Goal: Task Accomplishment & Management: Manage account settings

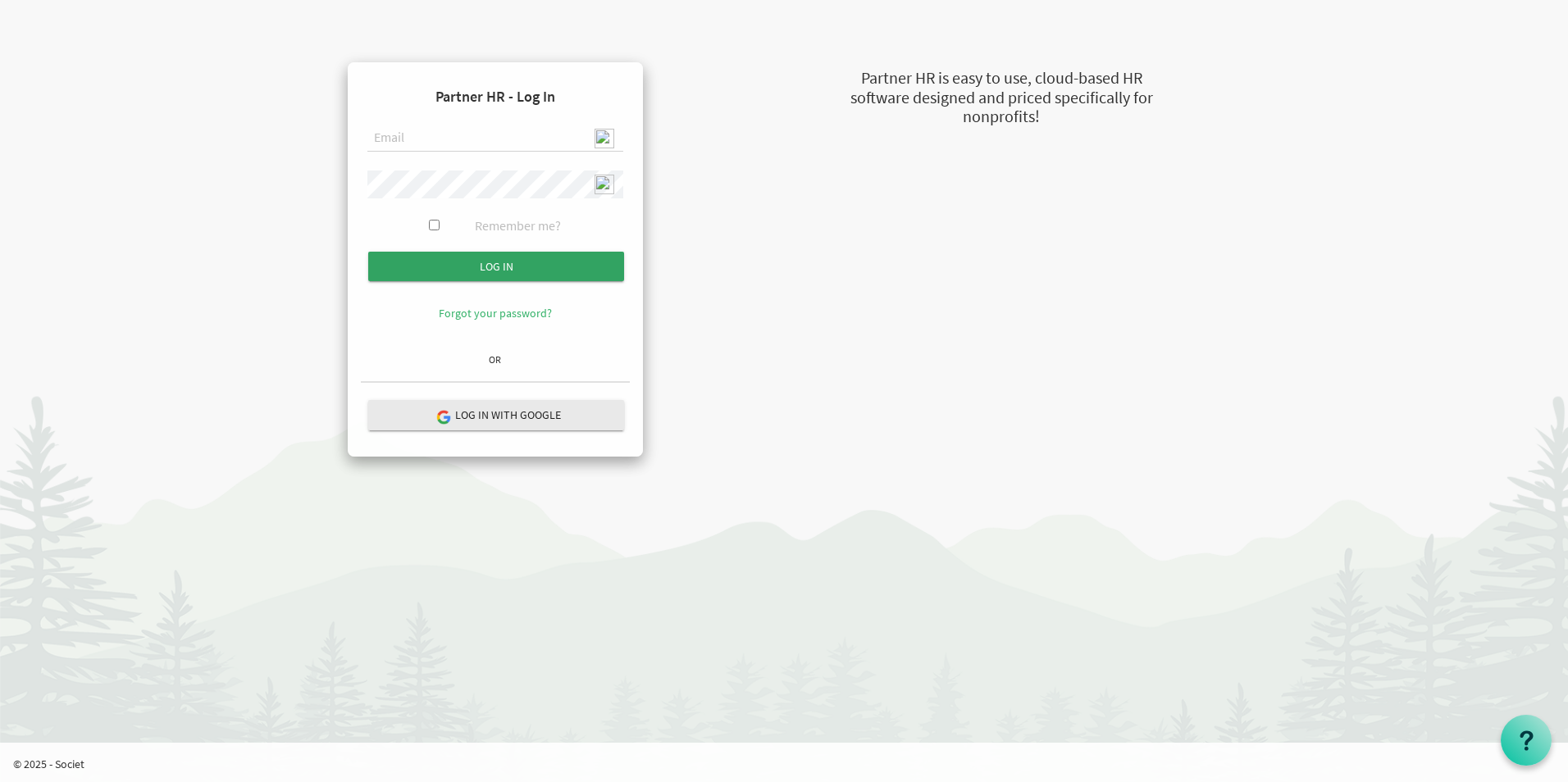
type input "[EMAIL_ADDRESS][DOMAIN_NAME]"
click at [460, 265] on input "Log in" at bounding box center [495, 266] width 256 height 30
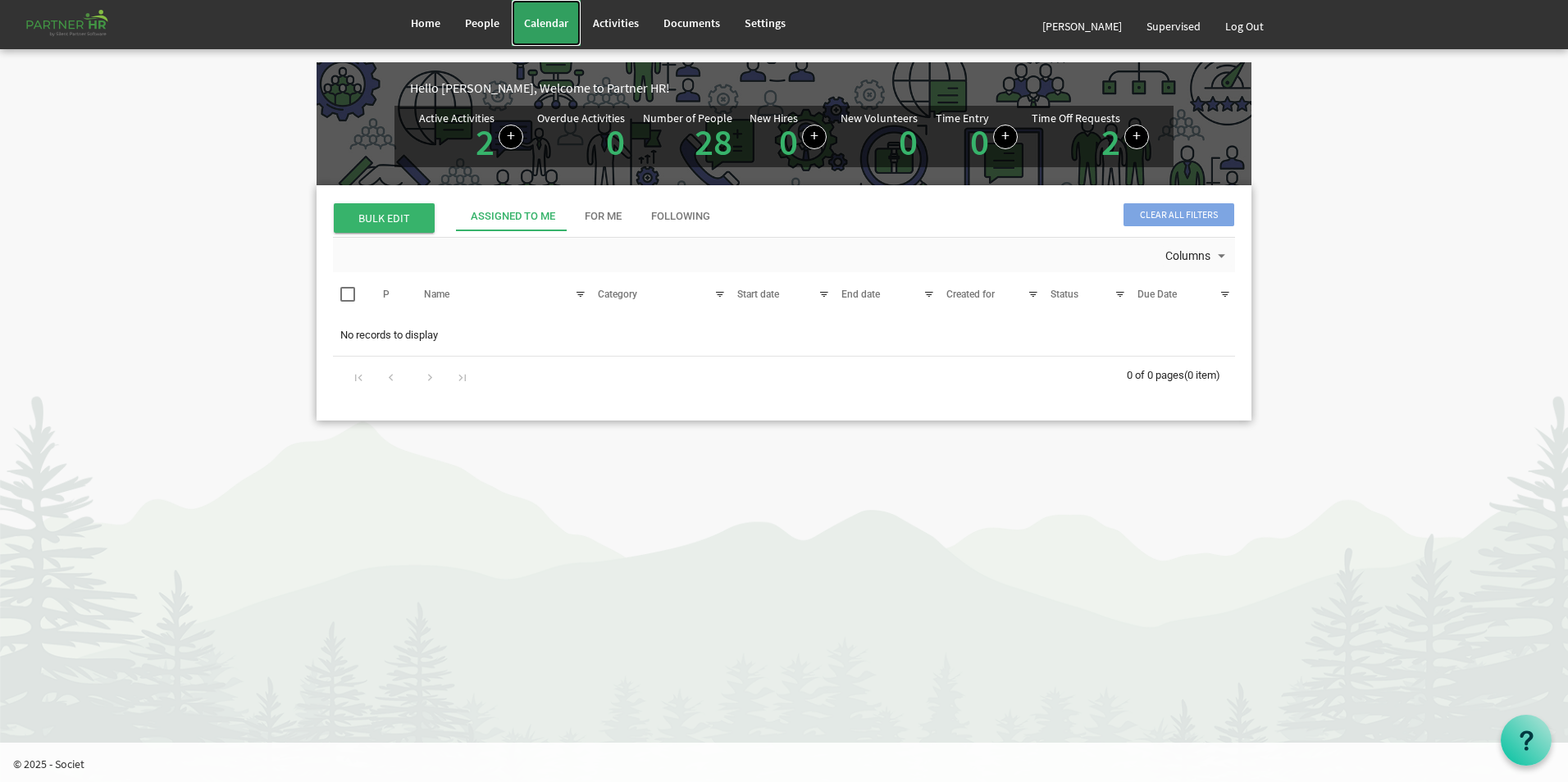
click at [541, 27] on span "Calendar" at bounding box center [545, 22] width 44 height 14
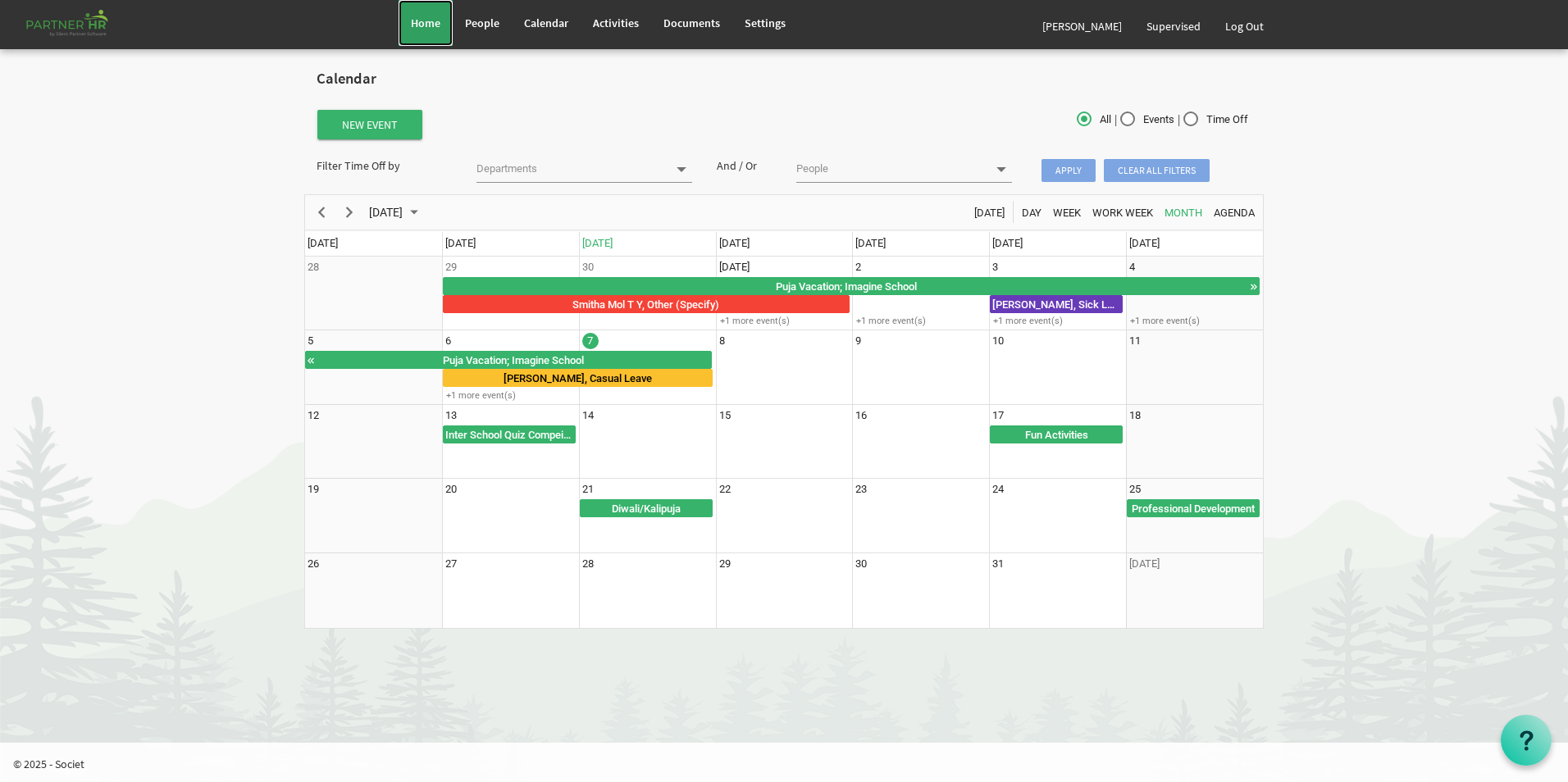
click at [415, 24] on span "Home" at bounding box center [425, 22] width 30 height 14
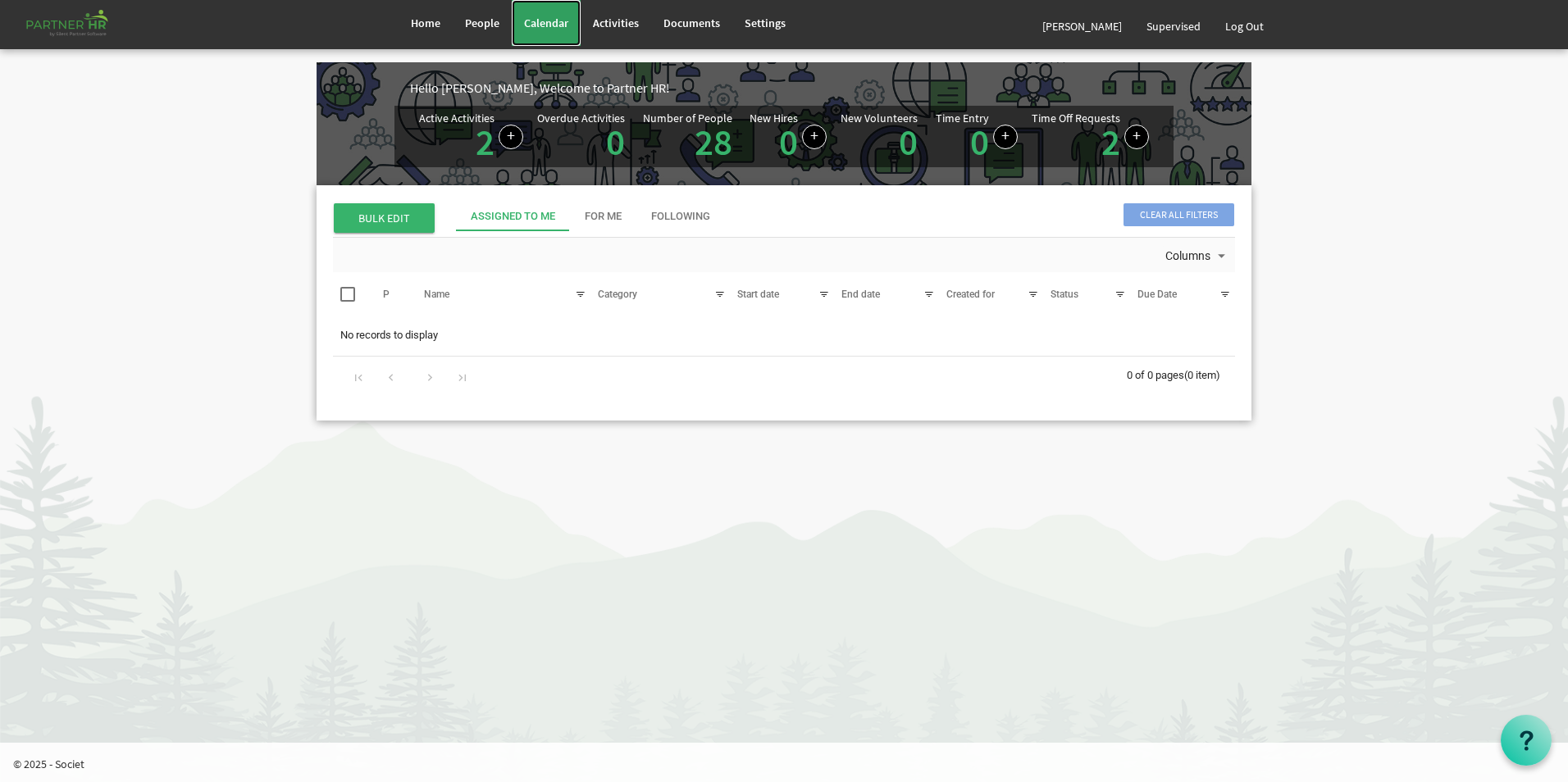
click at [562, 28] on span "Calendar" at bounding box center [545, 22] width 44 height 14
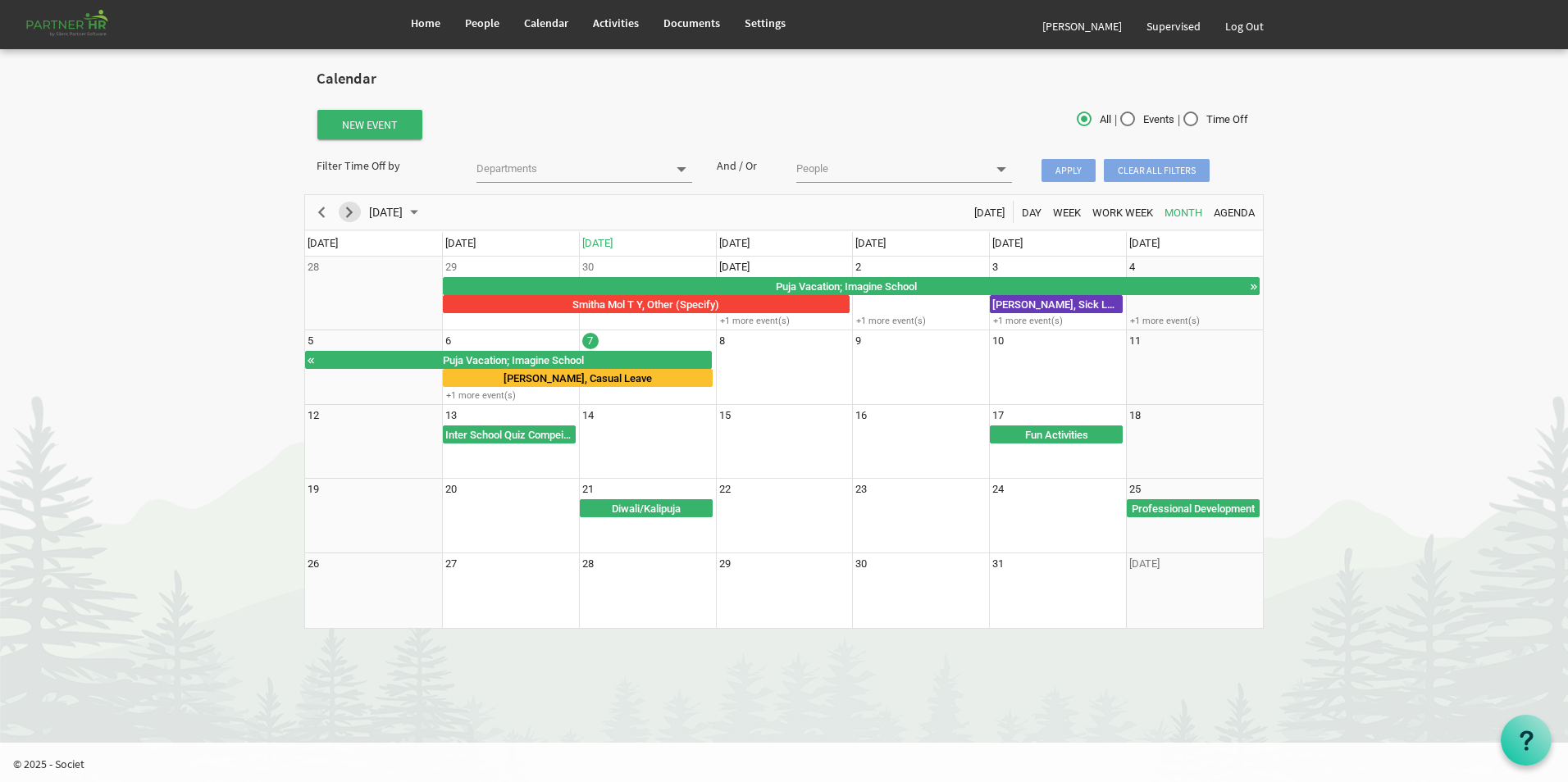
click at [349, 211] on span "Next" at bounding box center [349, 213] width 20 height 21
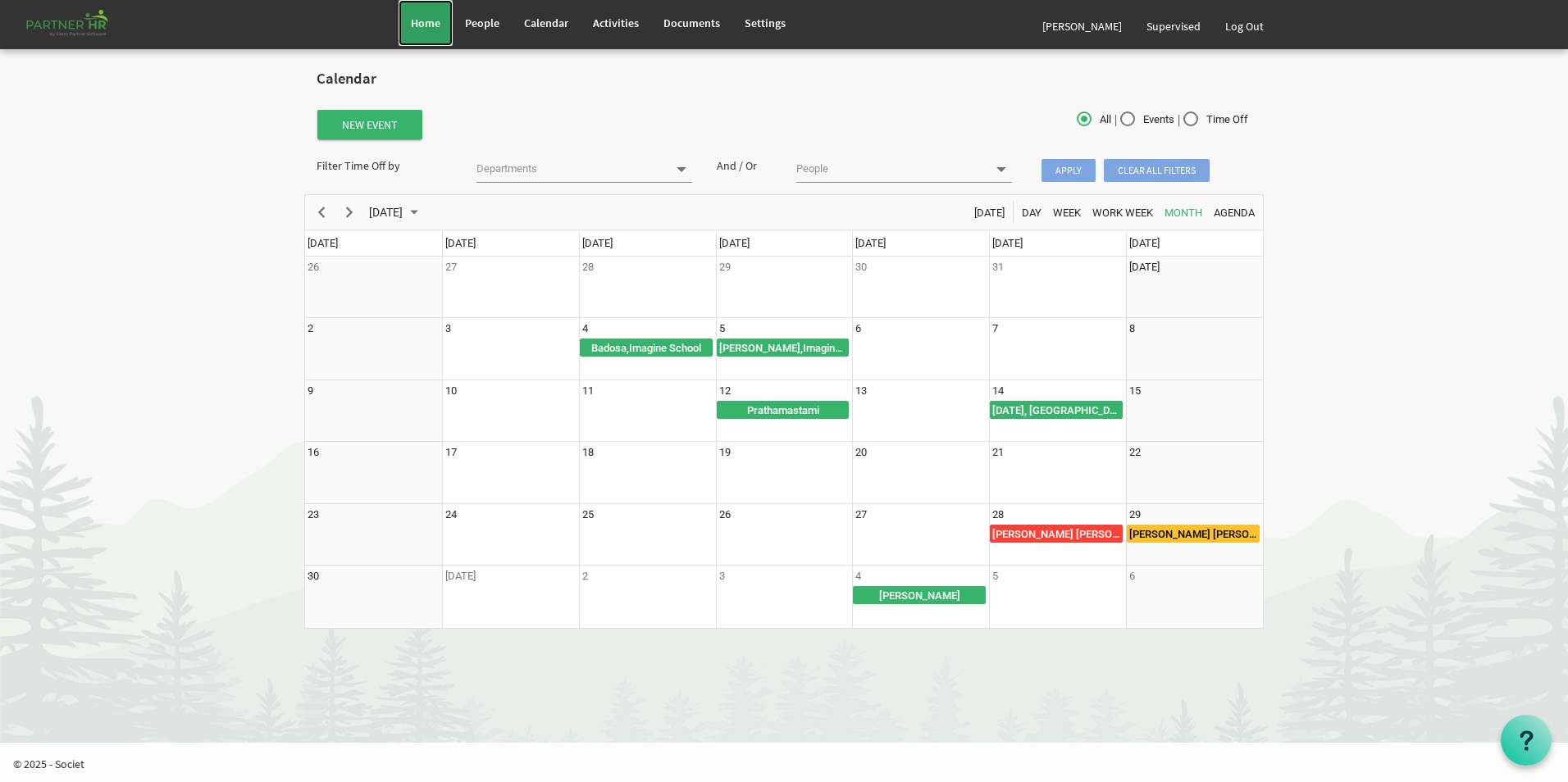
click at [440, 17] on span "Home" at bounding box center [425, 22] width 30 height 14
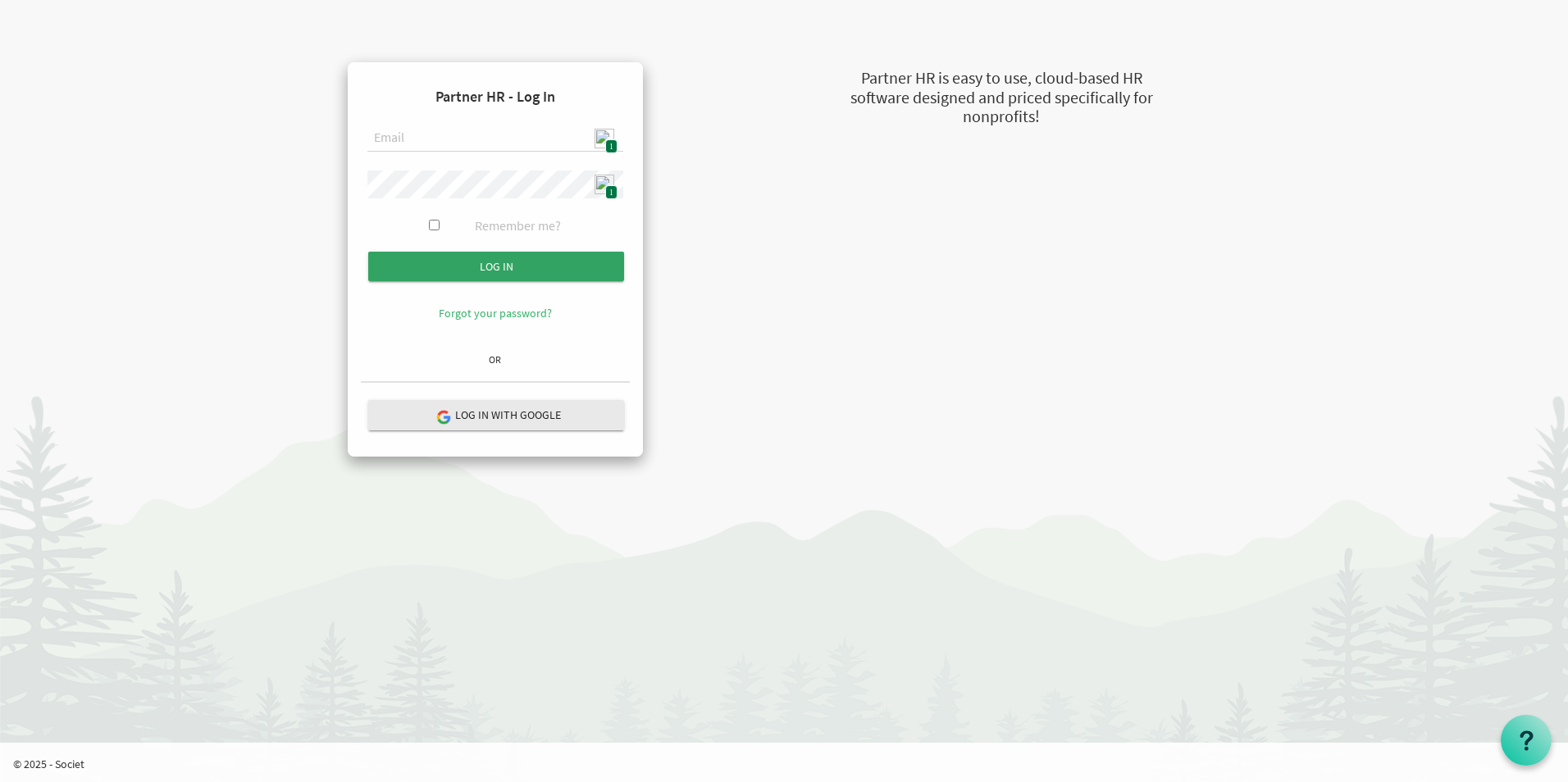
type input "admin@stepind.org"
click at [518, 265] on input "Log in" at bounding box center [495, 266] width 256 height 30
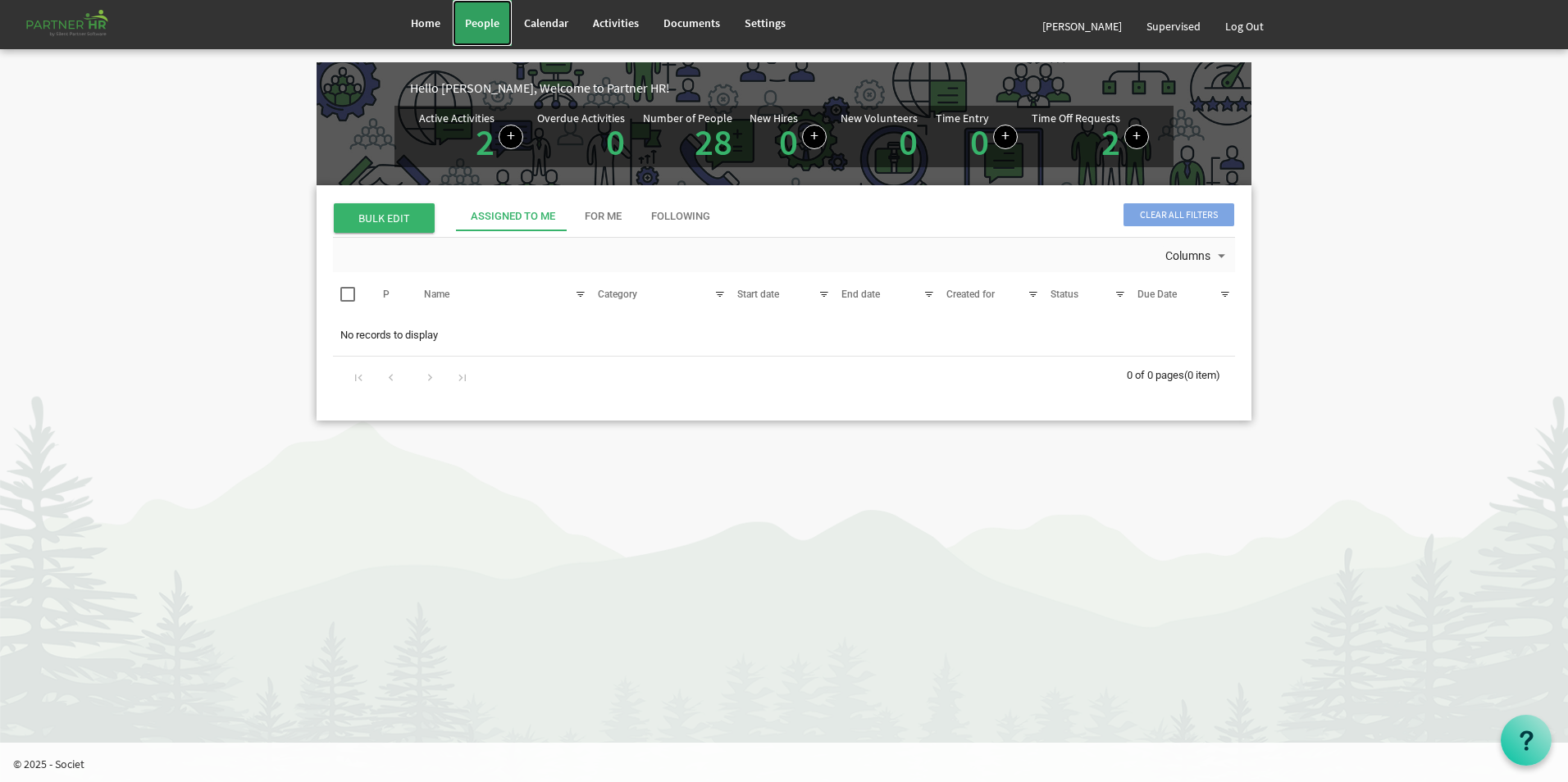
click at [491, 28] on span "People" at bounding box center [482, 22] width 34 height 14
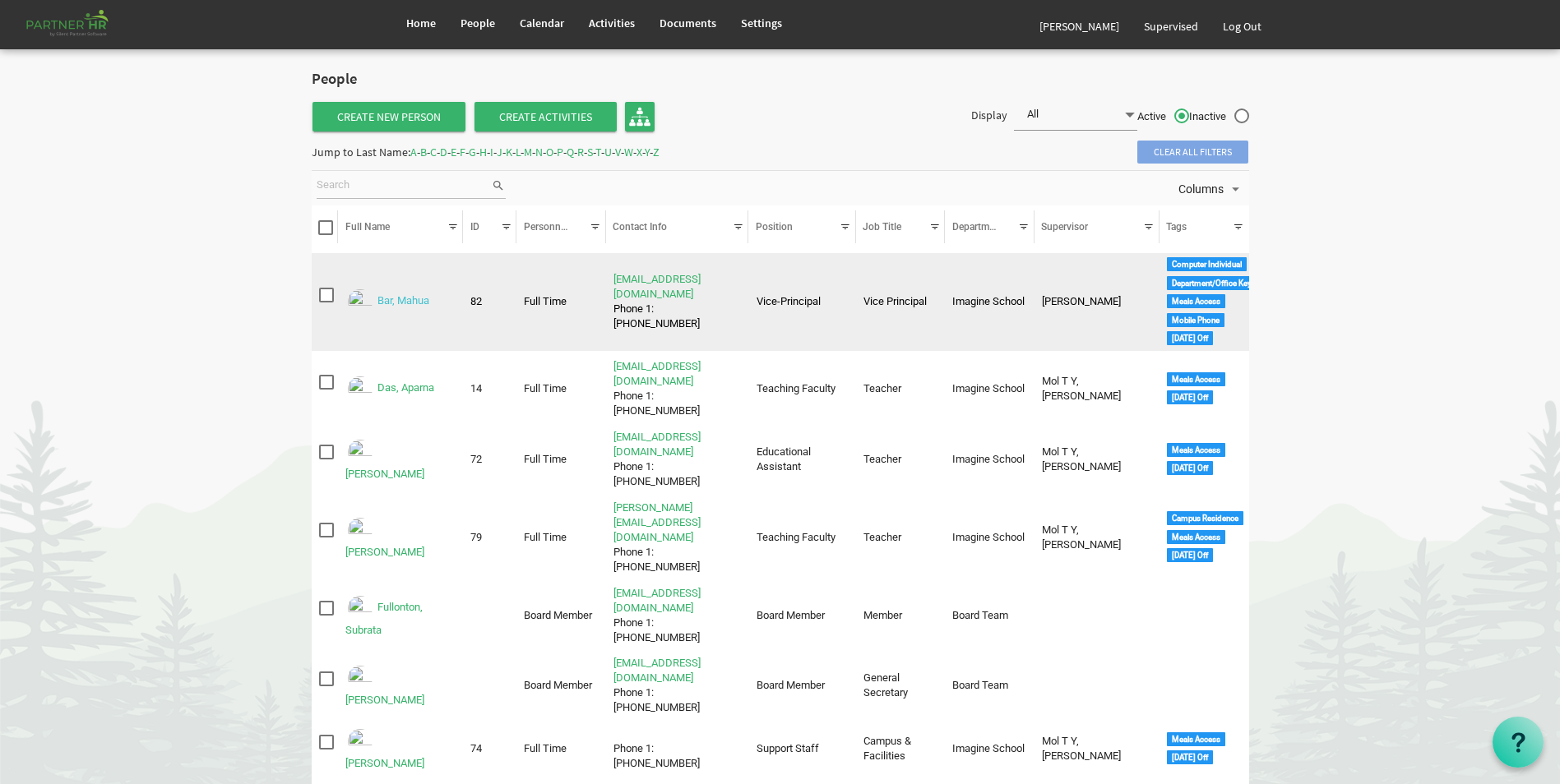
click at [406, 298] on link "Bar, Mahua" at bounding box center [404, 301] width 52 height 13
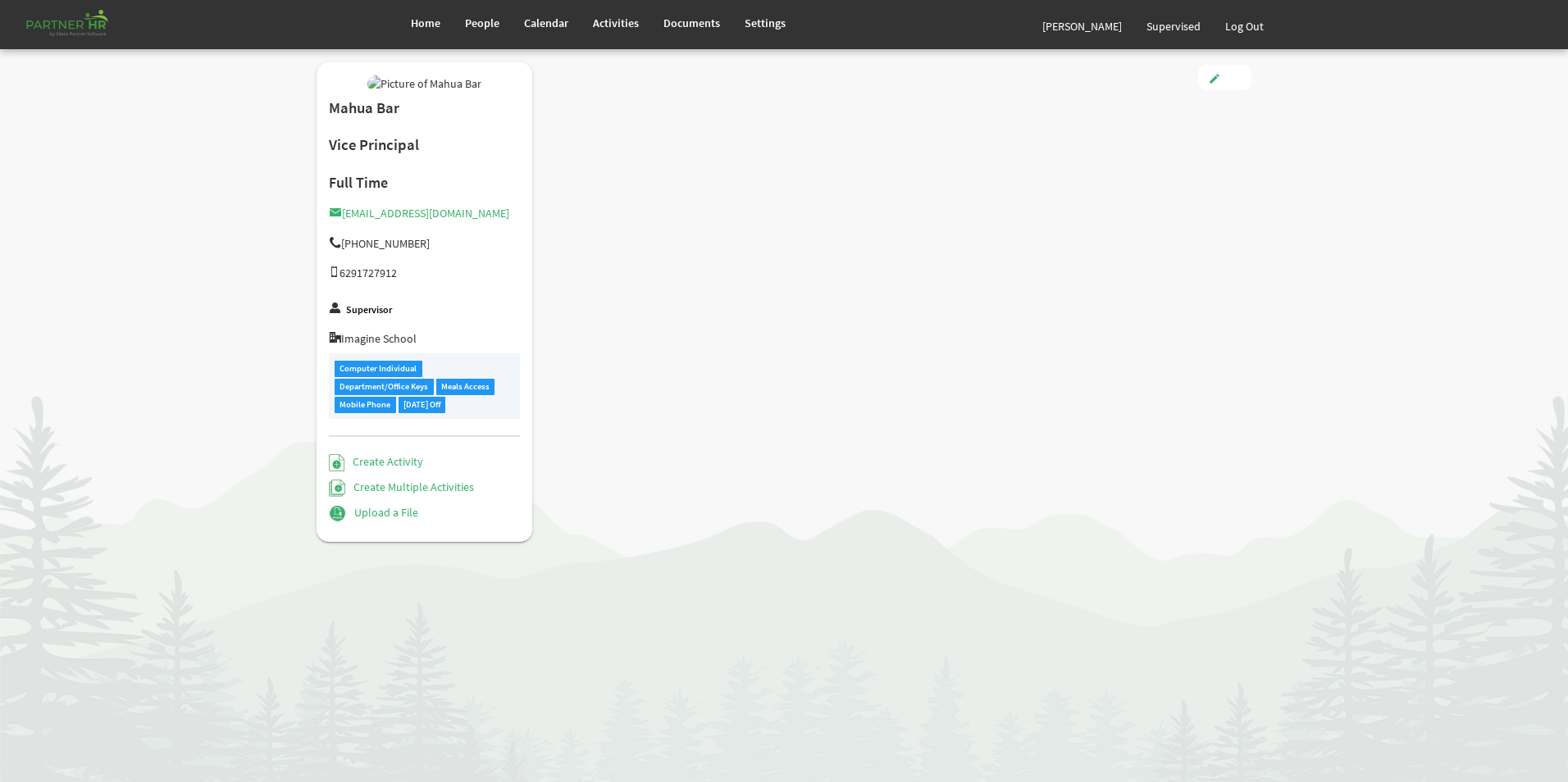
type input "Full Time"
type input "Vice-Principal"
type input "[PERSON_NAME] [PERSON_NAME]"
type input "[DATE]"
type input "[DEMOGRAPHIC_DATA]"
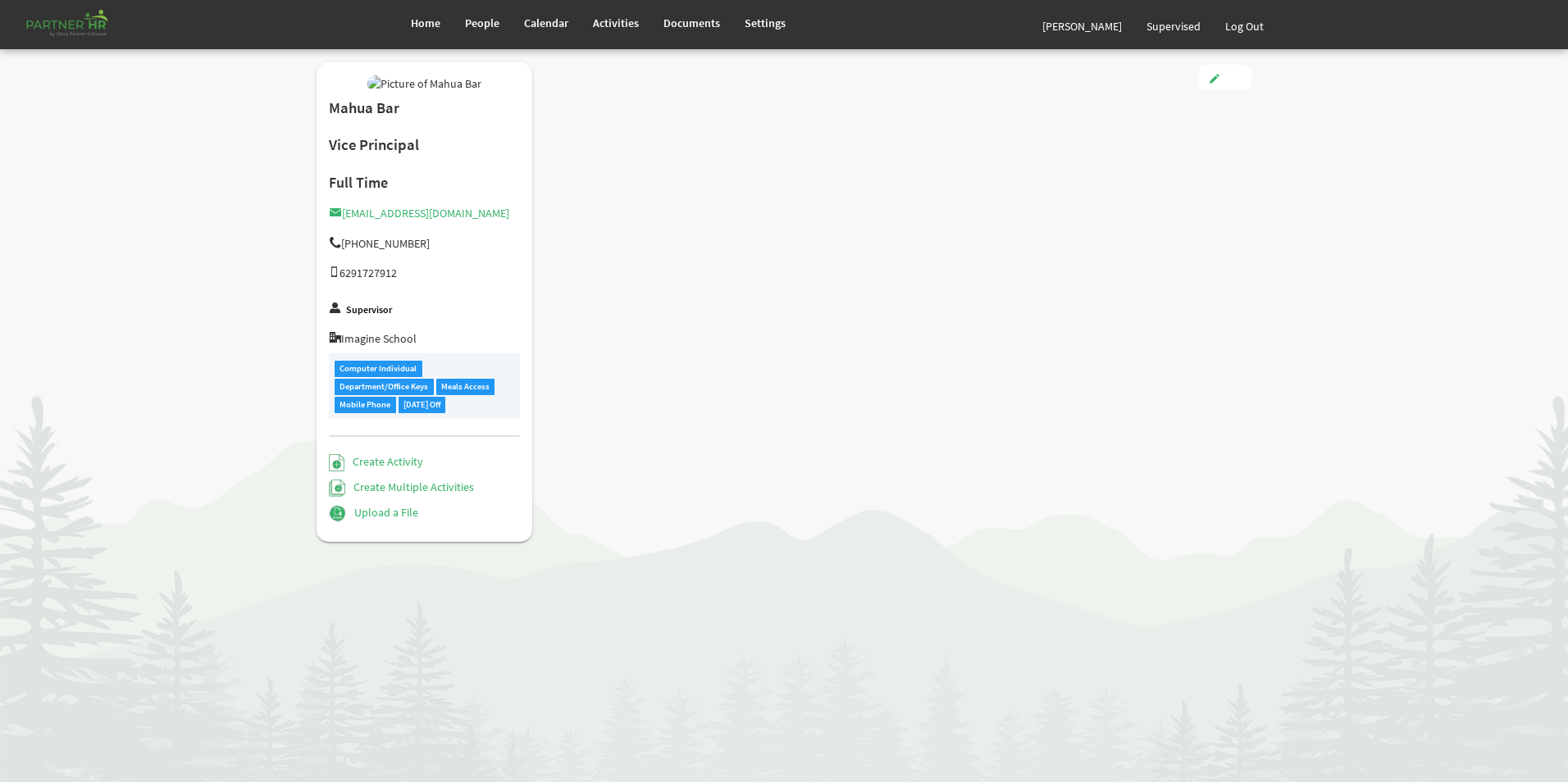
type input "[DATE]"
checkbox input "true"
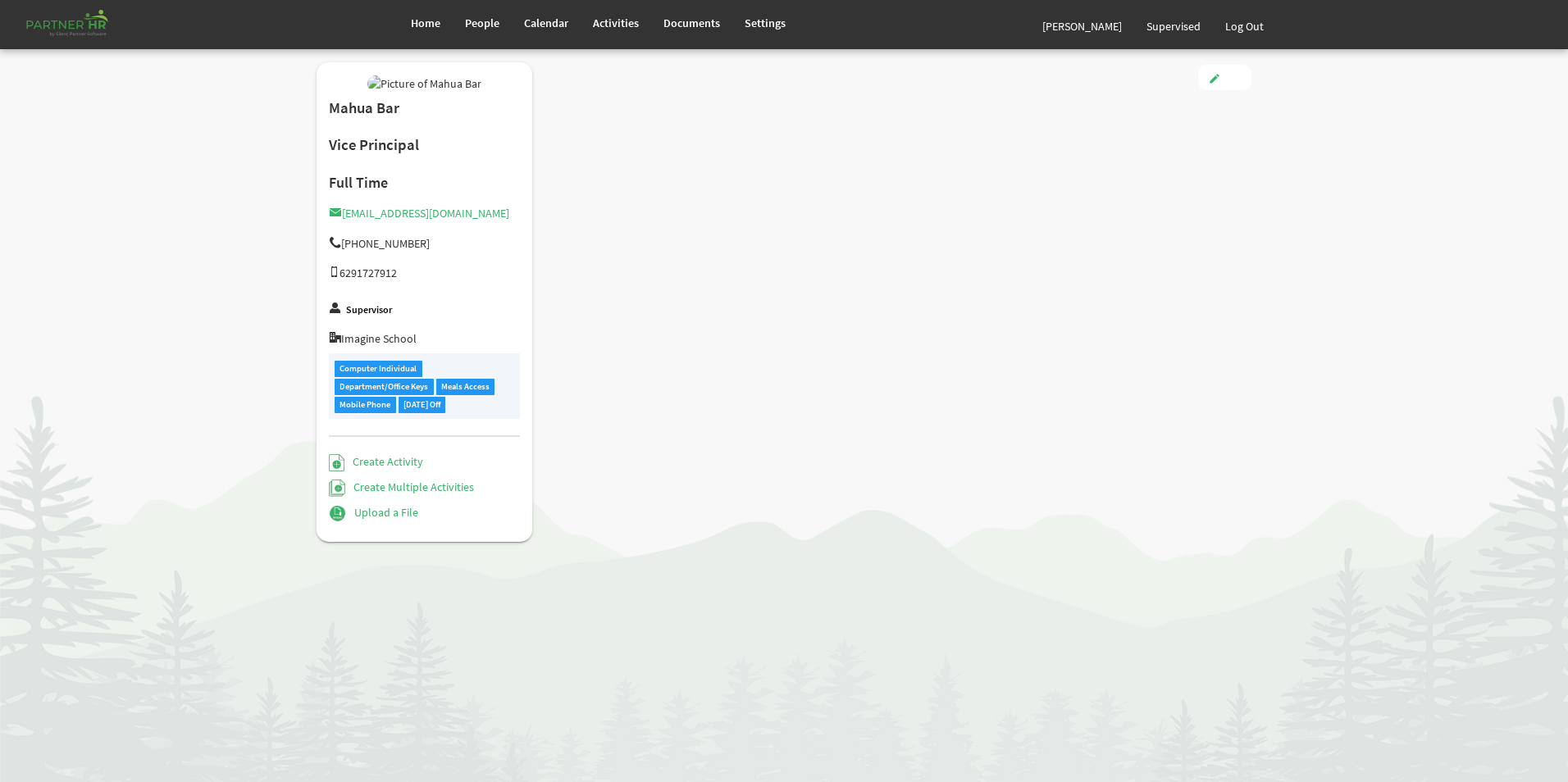
checkbox input "true"
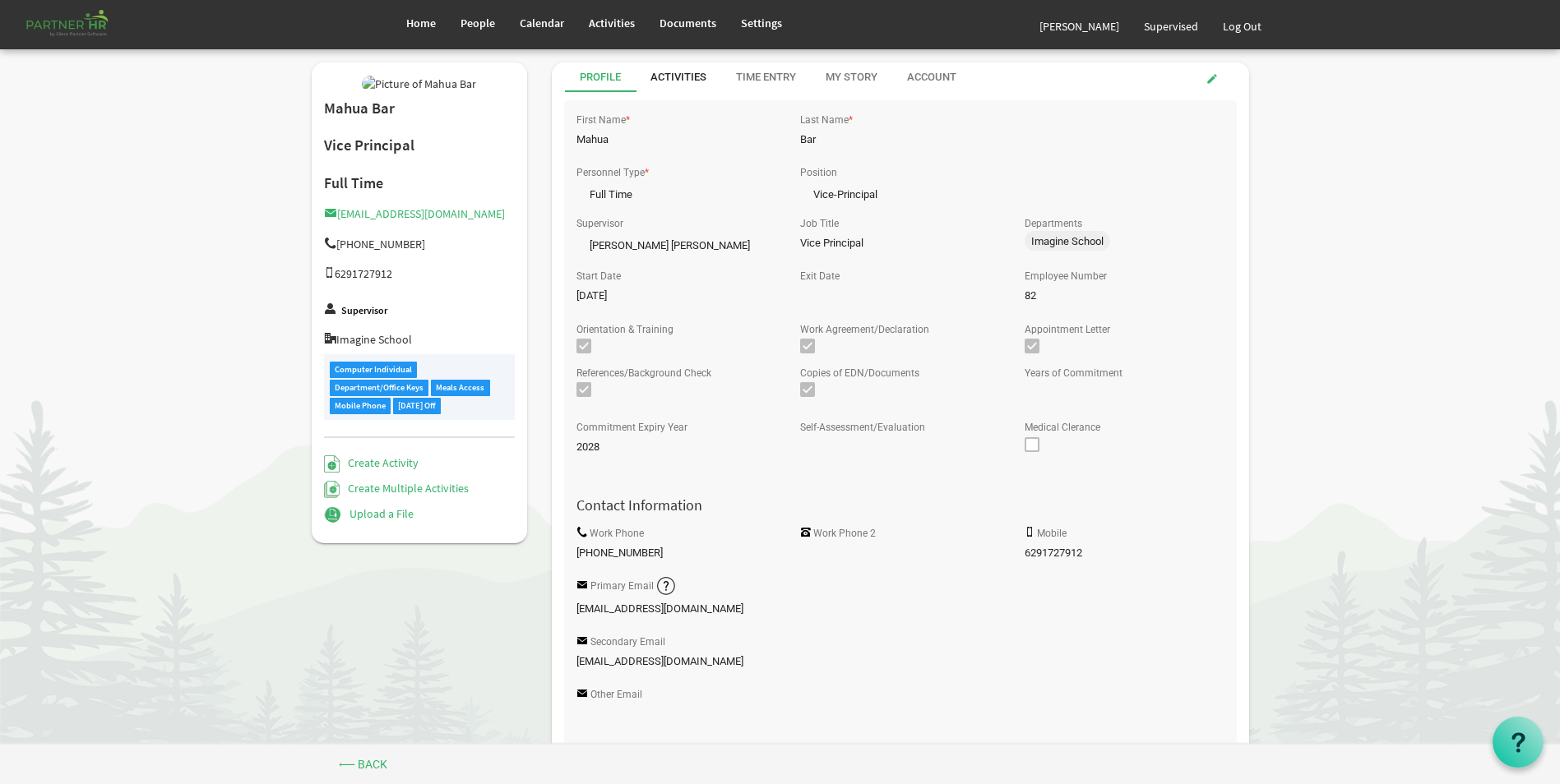
click at [679, 82] on div "Activities" at bounding box center [678, 77] width 56 height 15
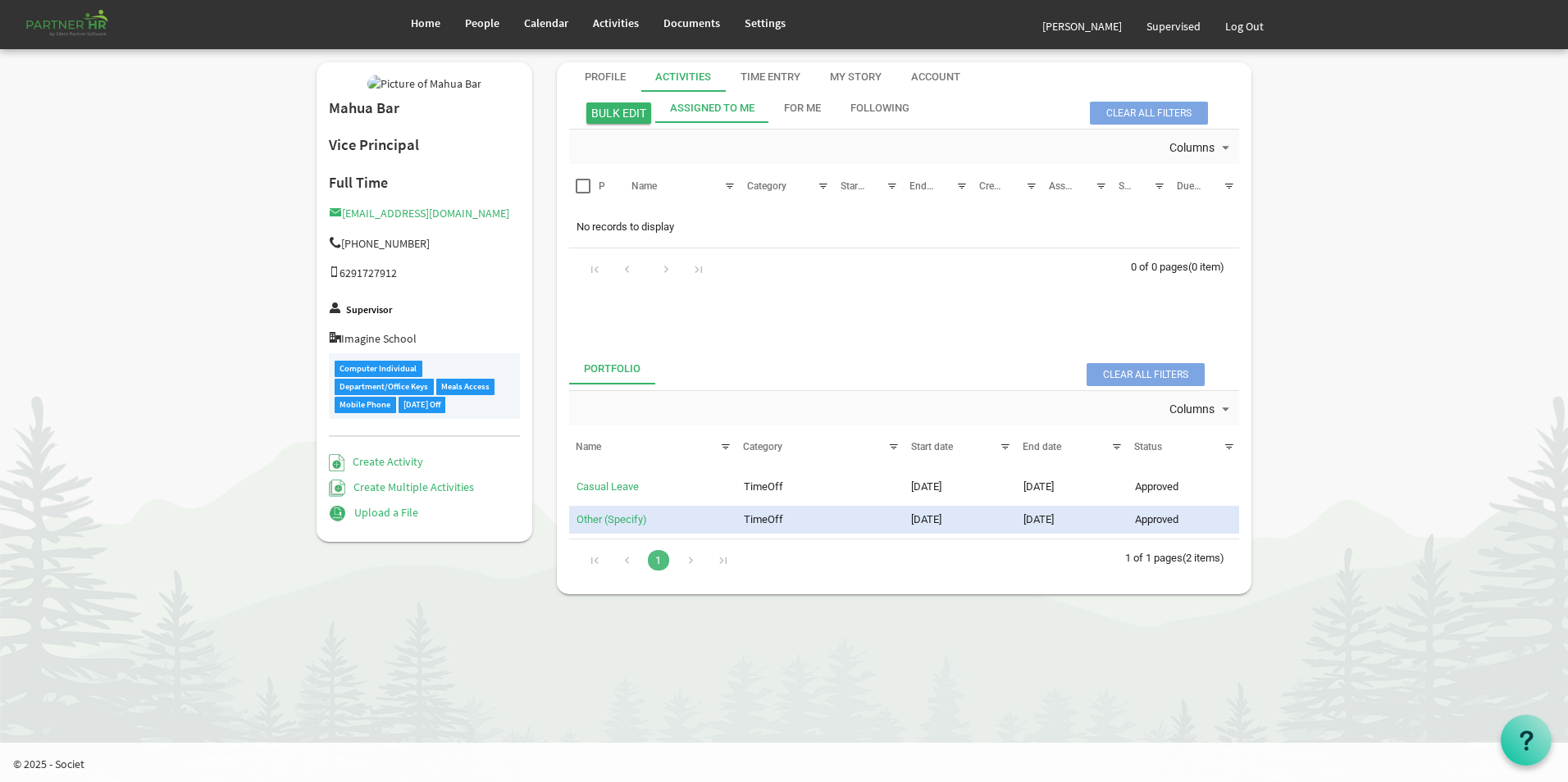
click at [757, 81] on div "Time Entry" at bounding box center [771, 77] width 60 height 15
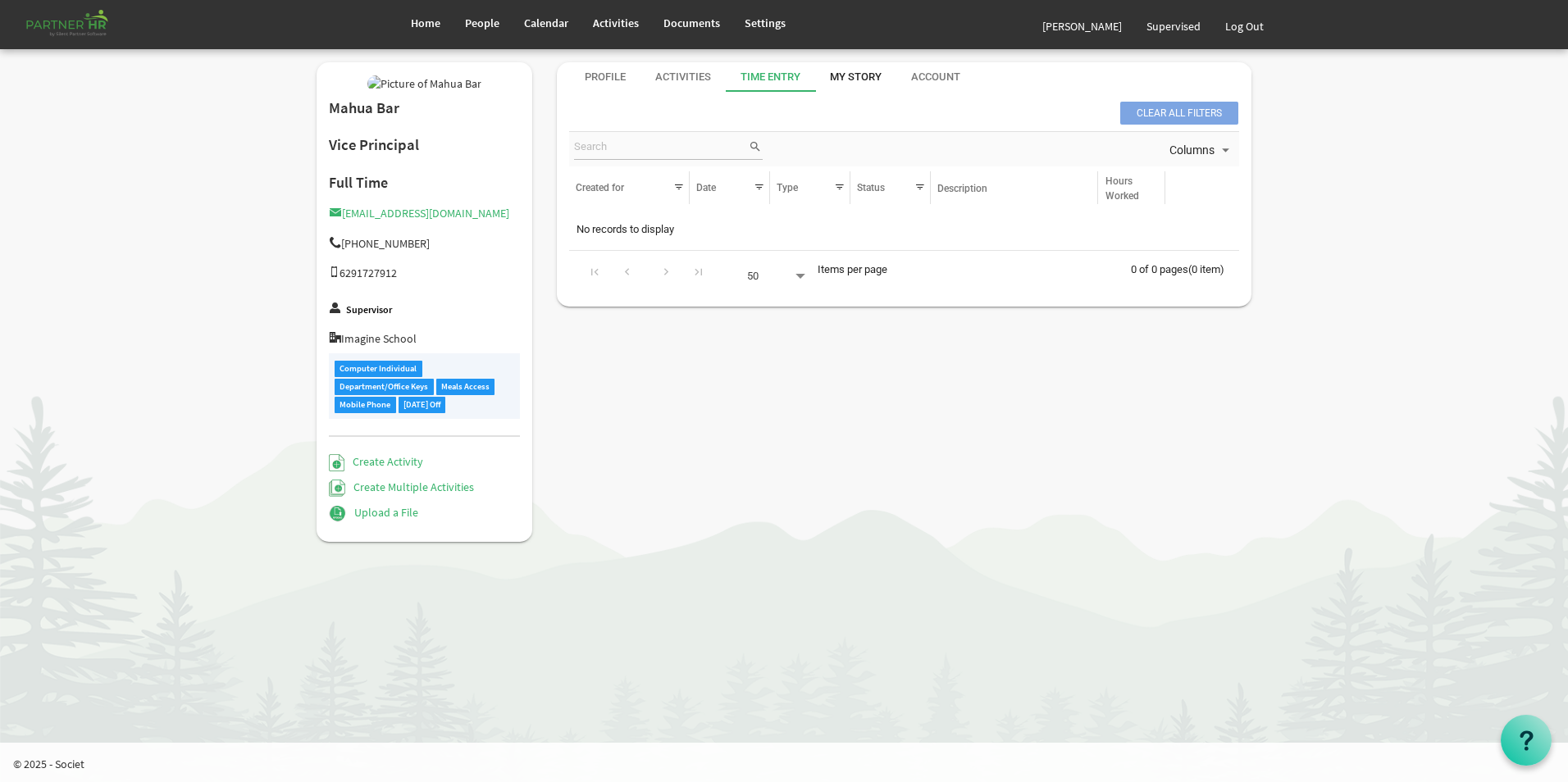
click at [833, 83] on div "My Story" at bounding box center [856, 77] width 52 height 15
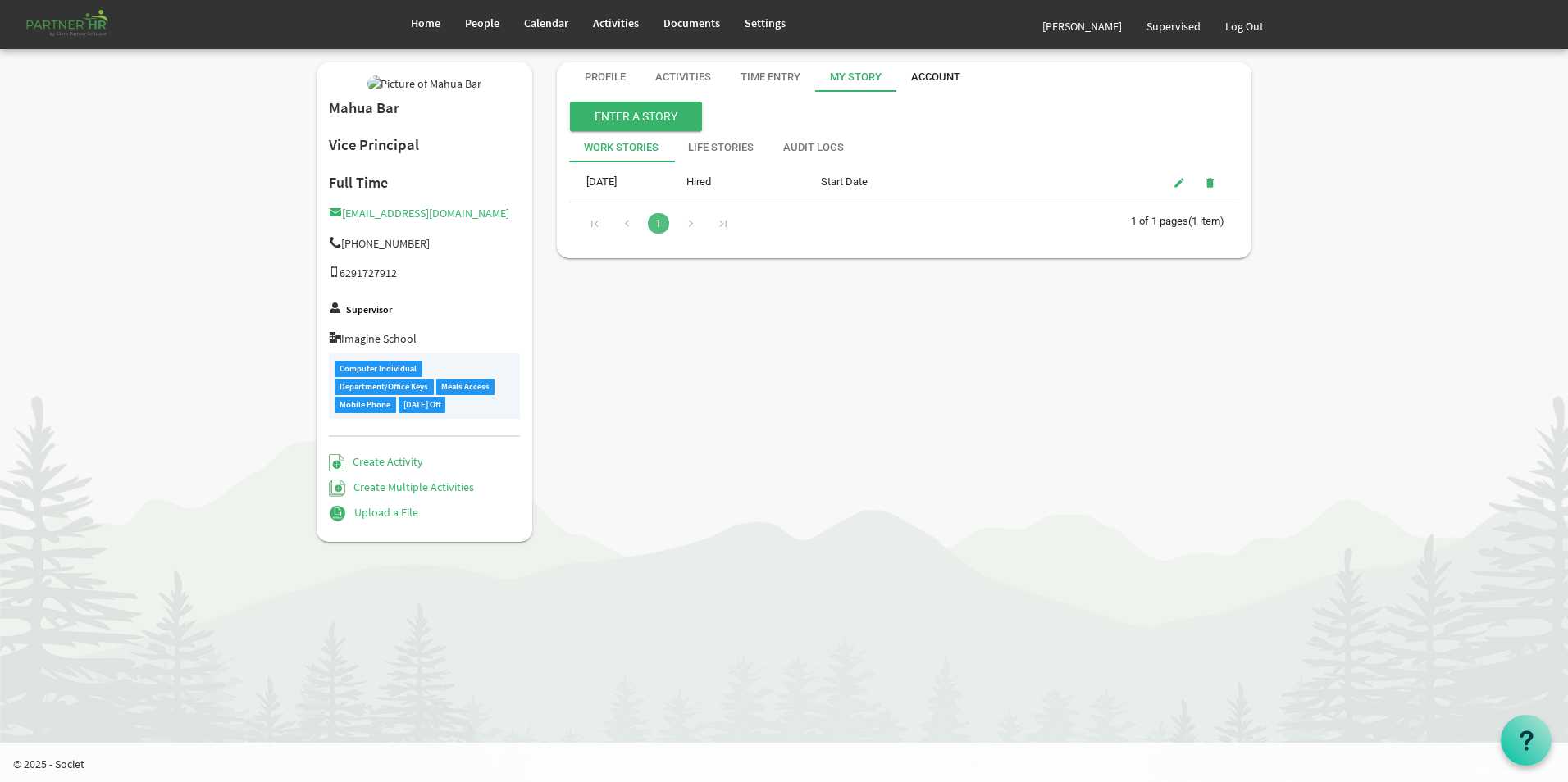
click at [956, 77] on div "Account" at bounding box center [936, 77] width 49 height 15
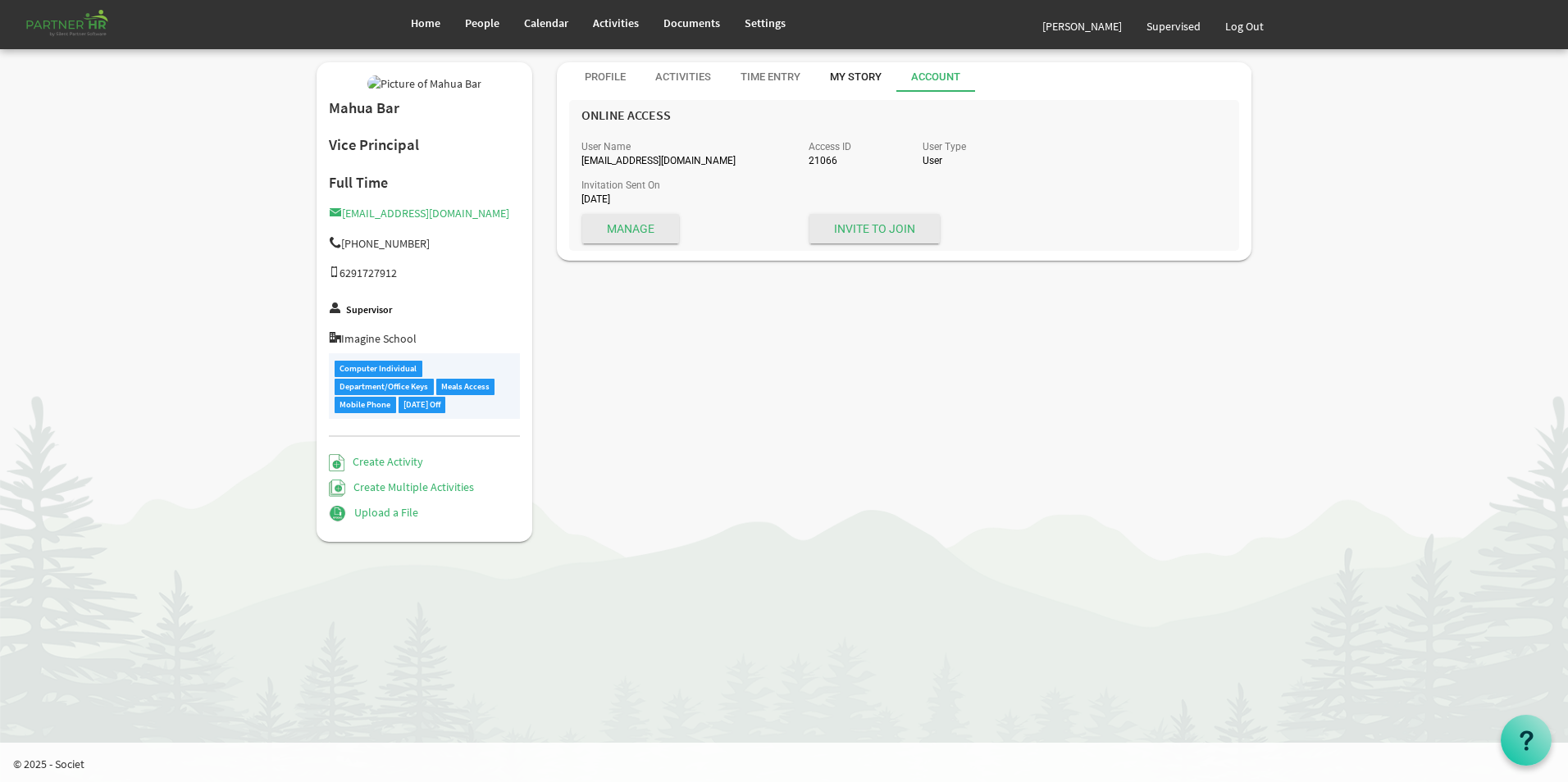
click at [856, 77] on div "My Story" at bounding box center [856, 77] width 52 height 15
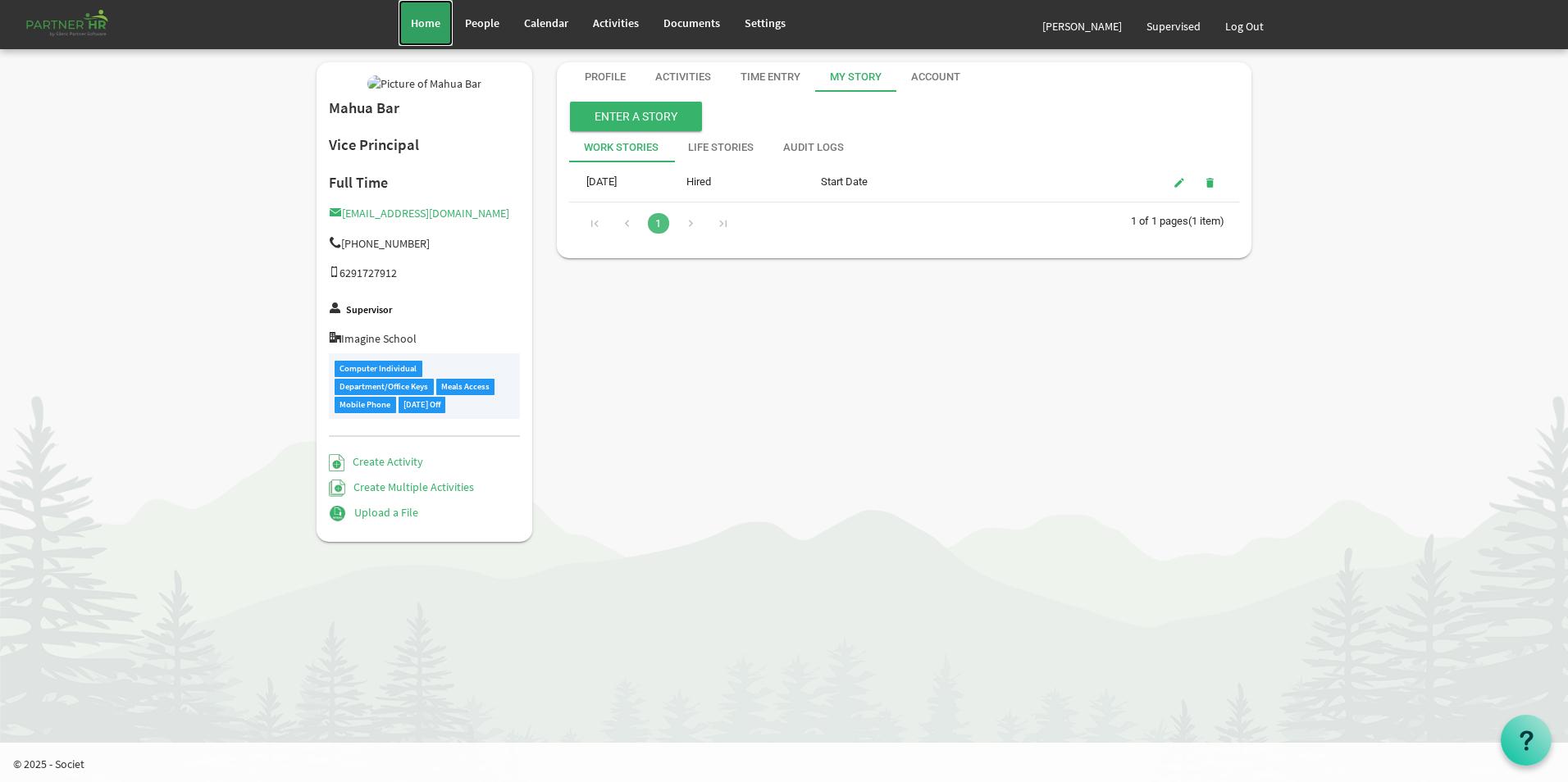
drag, startPoint x: 413, startPoint y: 17, endPoint x: 452, endPoint y: 96, distance: 88.1
click at [412, 17] on span "Home" at bounding box center [425, 22] width 30 height 14
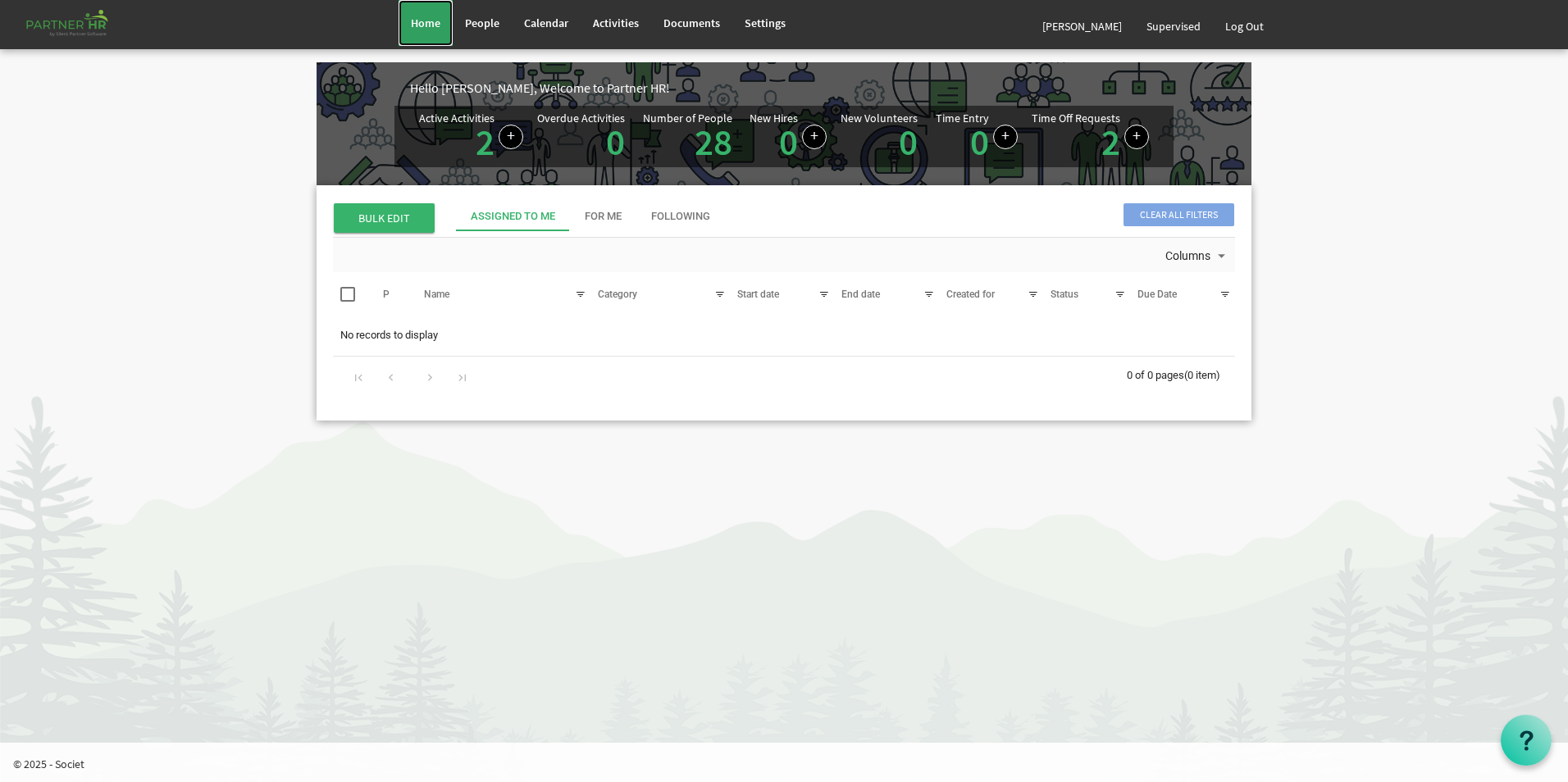
drag, startPoint x: 410, startPoint y: 30, endPoint x: 415, endPoint y: 45, distance: 15.8
click at [410, 28] on link "Home" at bounding box center [425, 22] width 54 height 46
click at [1246, 18] on link "Log Out" at bounding box center [1244, 26] width 63 height 46
